Goal: Task Accomplishment & Management: Manage account settings

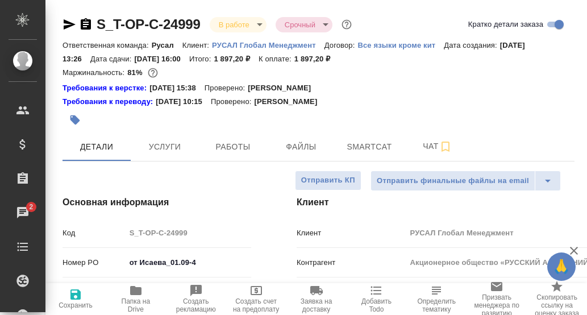
select select "RU"
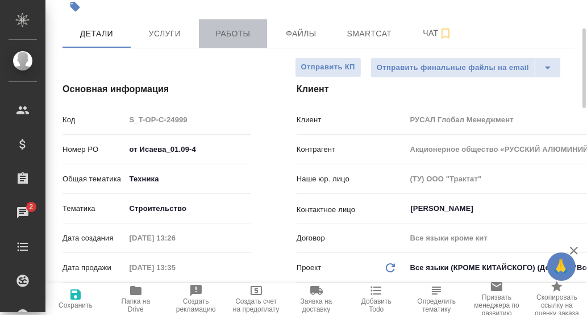
click at [238, 36] on span "Работы" at bounding box center [233, 34] width 55 height 14
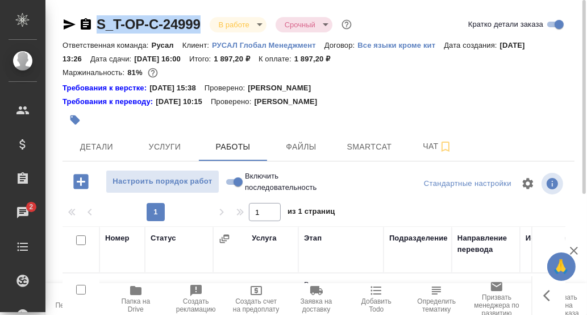
drag, startPoint x: 203, startPoint y: 22, endPoint x: 92, endPoint y: 18, distance: 110.9
click at [92, 18] on div "S_T-OP-C-24999 В работе inProgress Срочный urgent" at bounding box center [209, 24] width 292 height 18
copy link "S_T-OP-C-24999"
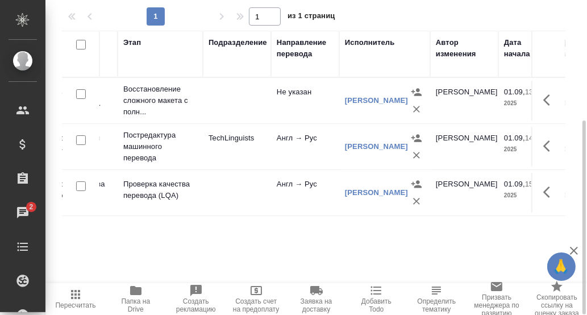
scroll to position [0, 183]
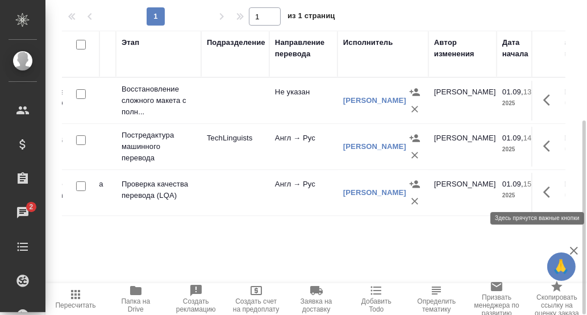
click at [546, 193] on icon "button" at bounding box center [551, 192] width 14 height 14
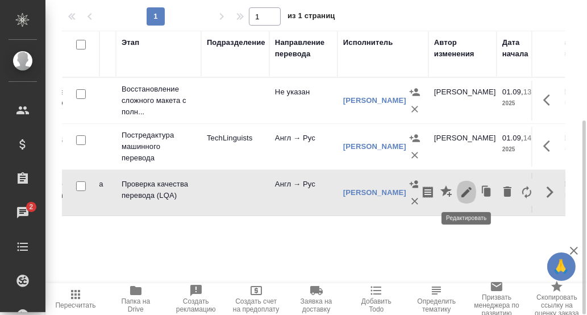
click at [467, 189] on icon "button" at bounding box center [467, 192] width 14 height 14
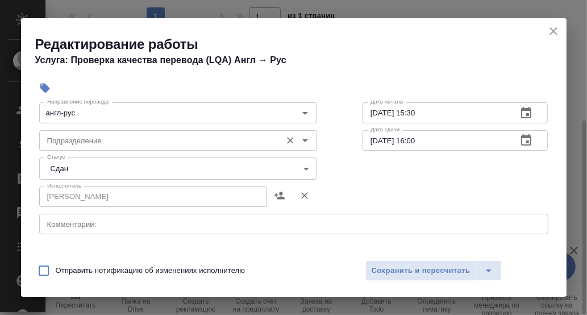
scroll to position [56, 0]
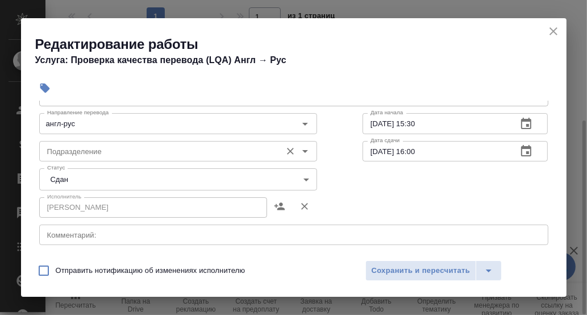
click at [105, 155] on input "Подразделение" at bounding box center [159, 151] width 233 height 14
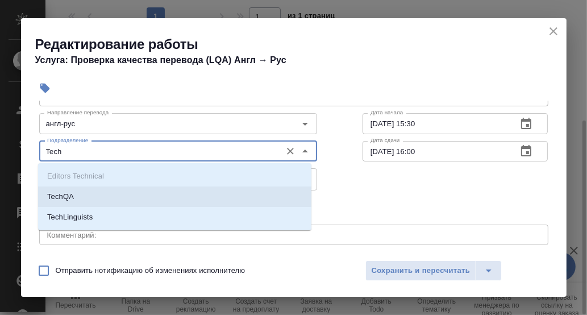
click at [106, 197] on li "TechQA" at bounding box center [174, 196] width 273 height 20
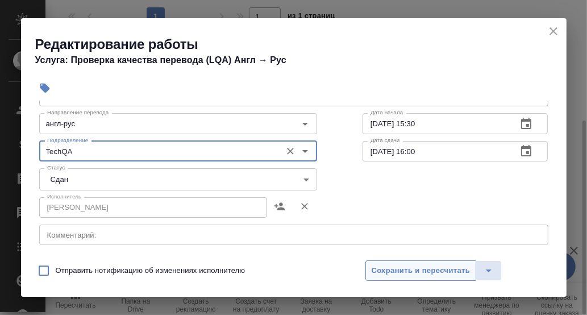
type input "TechQA"
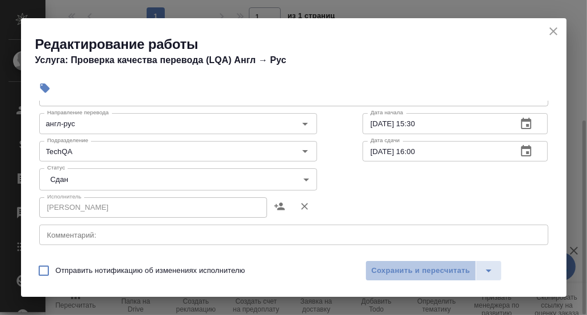
drag, startPoint x: 430, startPoint y: 273, endPoint x: 497, endPoint y: 189, distance: 107.2
click at [431, 271] on span "Сохранить и пересчитать" at bounding box center [421, 270] width 99 height 13
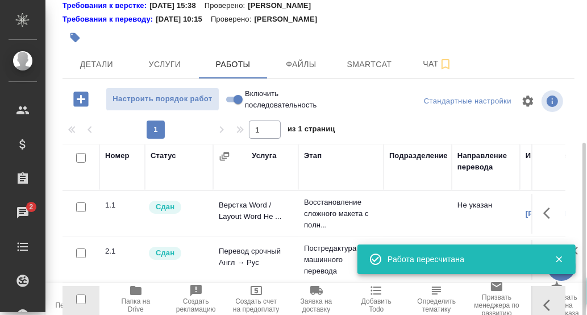
scroll to position [0, 0]
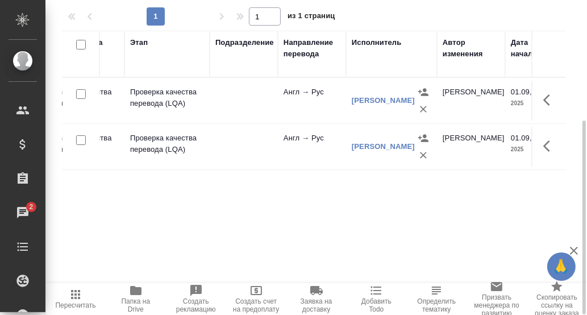
scroll to position [0, 183]
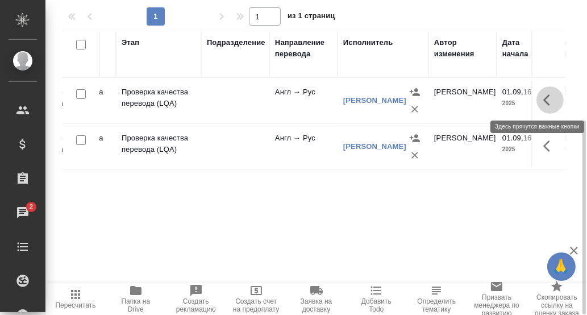
drag, startPoint x: 549, startPoint y: 101, endPoint x: 541, endPoint y: 101, distance: 7.4
click at [548, 101] on icon "button" at bounding box center [551, 100] width 14 height 14
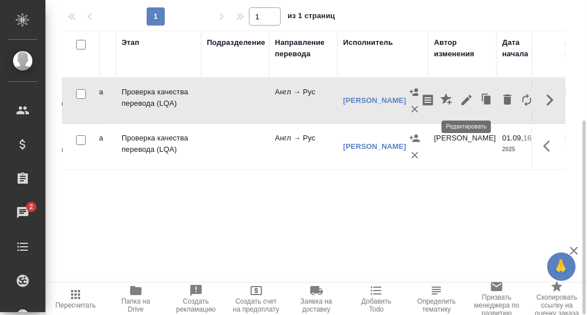
click at [465, 99] on icon "button" at bounding box center [467, 100] width 10 height 10
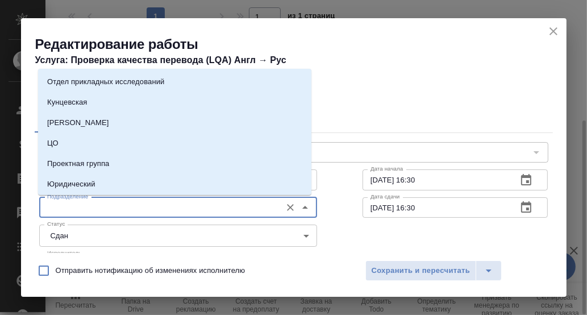
click at [101, 206] on input "Подразделение" at bounding box center [159, 208] width 233 height 14
click at [348, 238] on div "Исполнитель Канатаева Екатерина Исполнитель" at bounding box center [293, 262] width 555 height 73
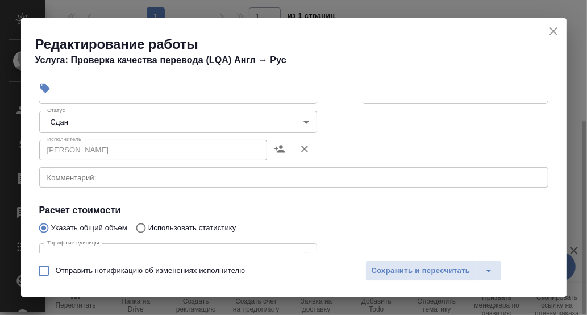
scroll to position [56, 0]
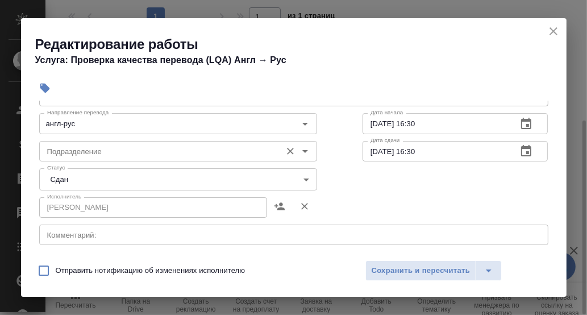
click at [125, 148] on input "Подразделение" at bounding box center [159, 151] width 233 height 14
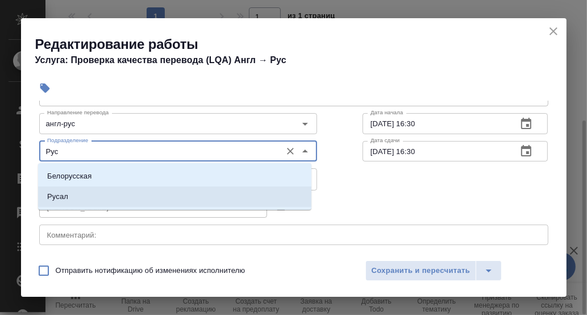
click at [90, 193] on li "Русал" at bounding box center [174, 196] width 273 height 20
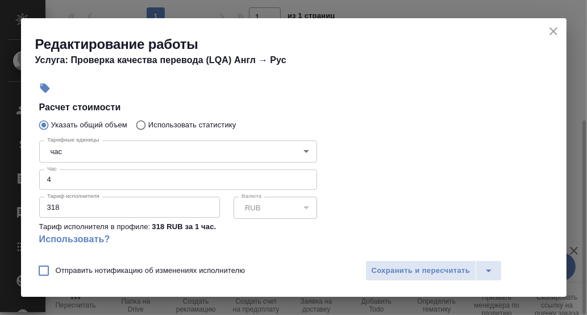
scroll to position [284, 0]
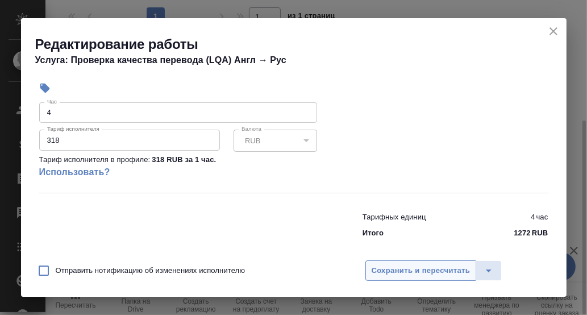
type input "Русал"
click at [434, 268] on span "Сохранить и пересчитать" at bounding box center [421, 270] width 99 height 13
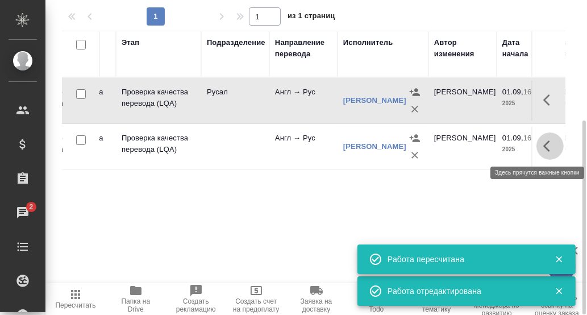
click at [550, 144] on icon "button" at bounding box center [551, 146] width 14 height 14
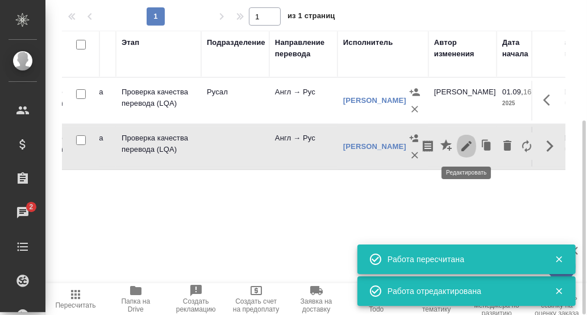
click at [468, 144] on icon "button" at bounding box center [467, 146] width 10 height 10
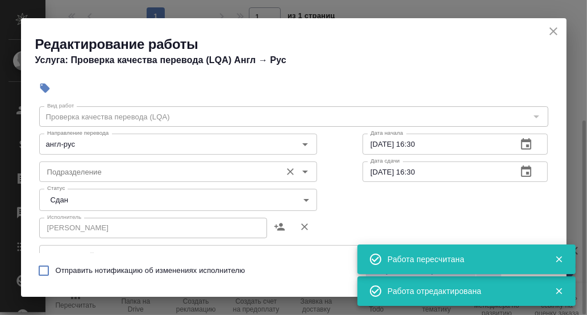
scroll to position [56, 0]
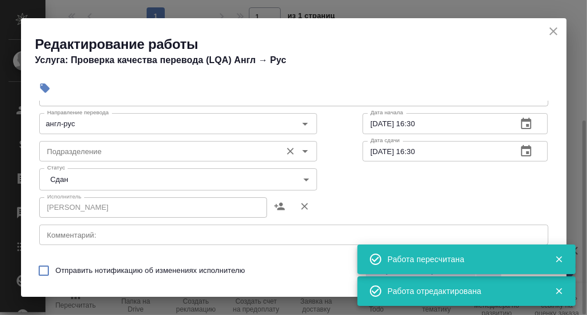
click at [154, 155] on input "Подразделение" at bounding box center [159, 151] width 233 height 14
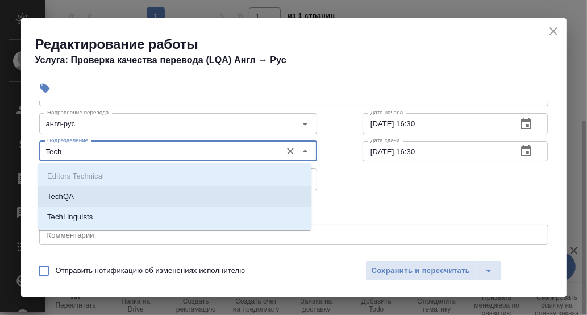
click at [93, 195] on li "TechQA" at bounding box center [174, 196] width 273 height 20
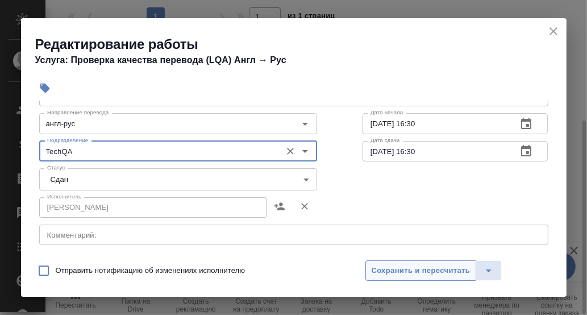
type input "TechQA"
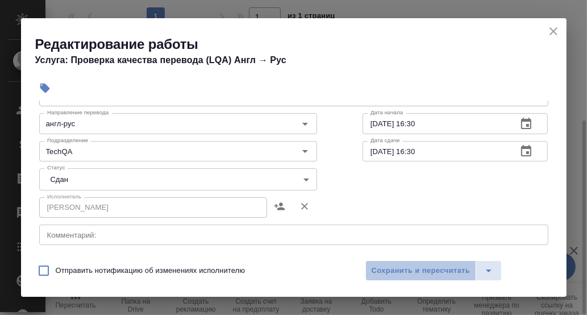
drag, startPoint x: 429, startPoint y: 268, endPoint x: 510, endPoint y: 229, distance: 90.0
click at [429, 267] on span "Сохранить и пересчитать" at bounding box center [421, 270] width 99 height 13
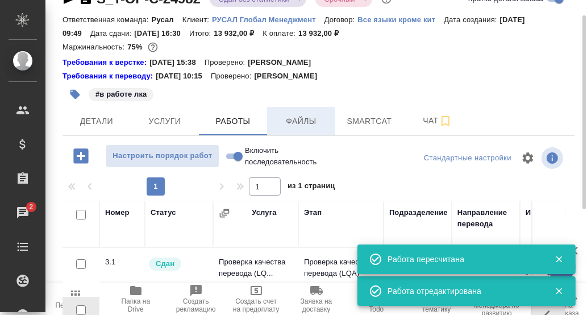
scroll to position [0, 0]
